Goal: Check status

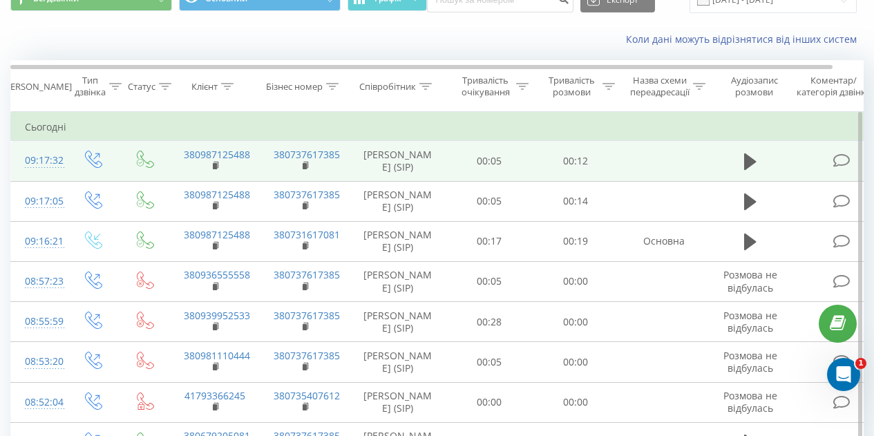
scroll to position [66, 0]
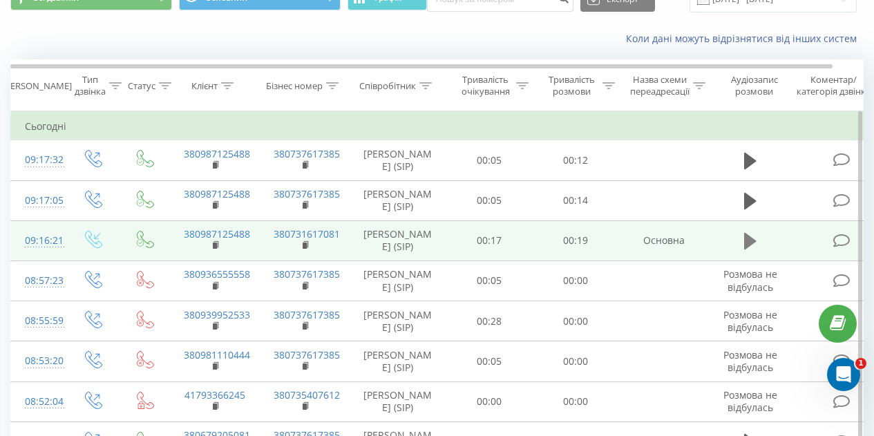
click at [755, 251] on icon at bounding box center [750, 240] width 12 height 19
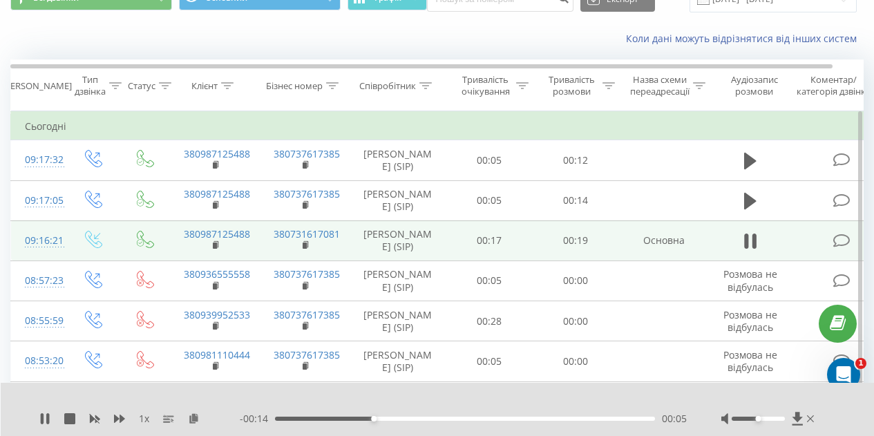
click at [772, 420] on div at bounding box center [758, 419] width 53 height 4
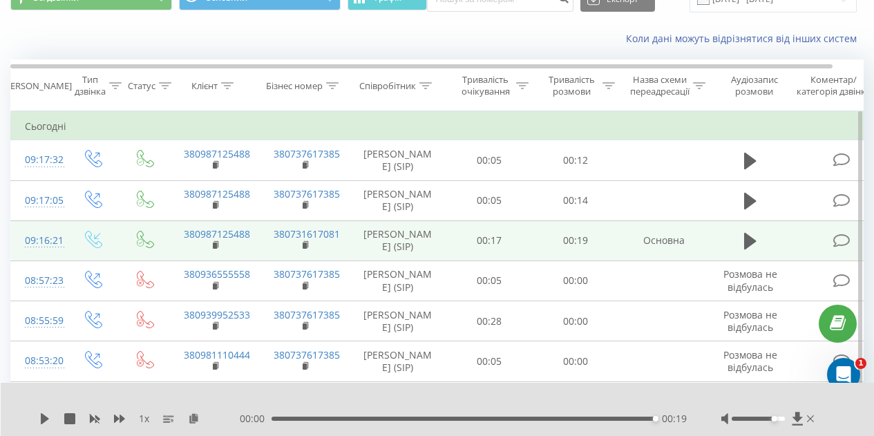
click at [544, 34] on div "Коли дані можуть відрізнятися вiд інших систем" at bounding box center [600, 39] width 545 height 14
click at [544, 36] on div "Коли дані можуть відрізнятися вiд інших систем" at bounding box center [600, 39] width 545 height 14
